Goal: Find contact information: Find contact information

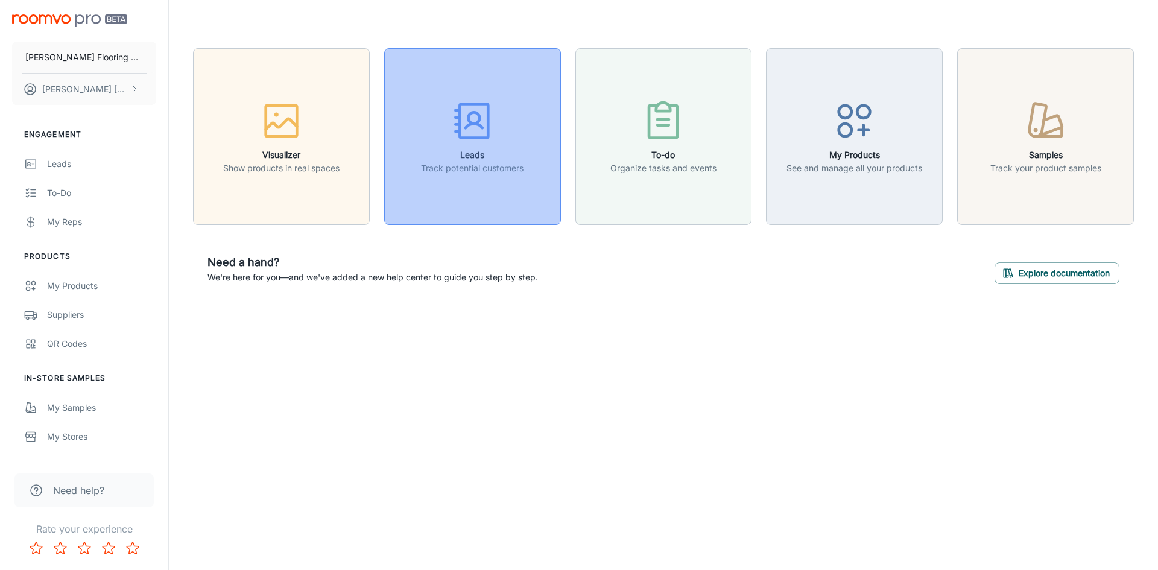
click at [447, 127] on div "button" at bounding box center [472, 123] width 103 height 50
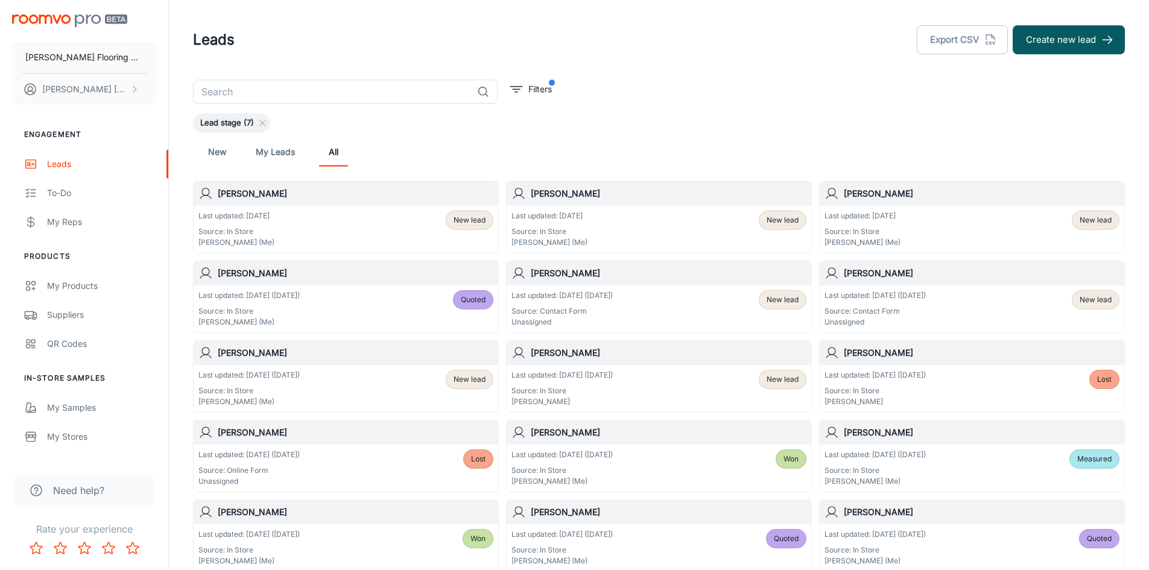
click at [633, 237] on div "Last updated: [DATE] Source: In Store [PERSON_NAME] (Me) New lead" at bounding box center [659, 229] width 295 height 37
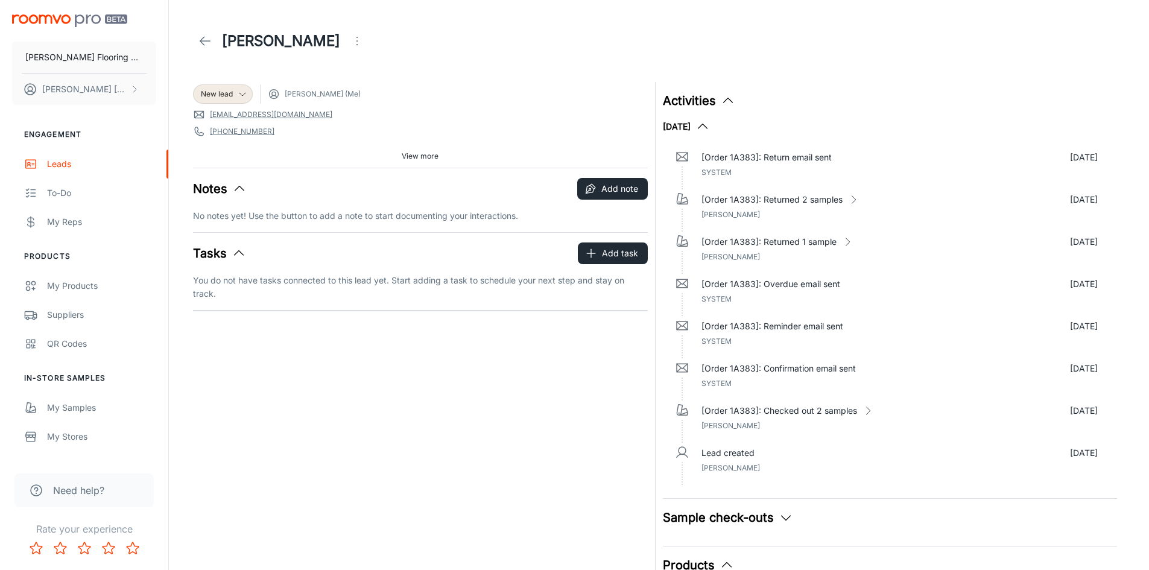
click at [317, 128] on span "[PHONE_NUMBER]" at bounding box center [420, 132] width 455 height 12
click at [430, 156] on span "View more" at bounding box center [420, 156] width 37 height 11
